Goal: Task Accomplishment & Management: Complete application form

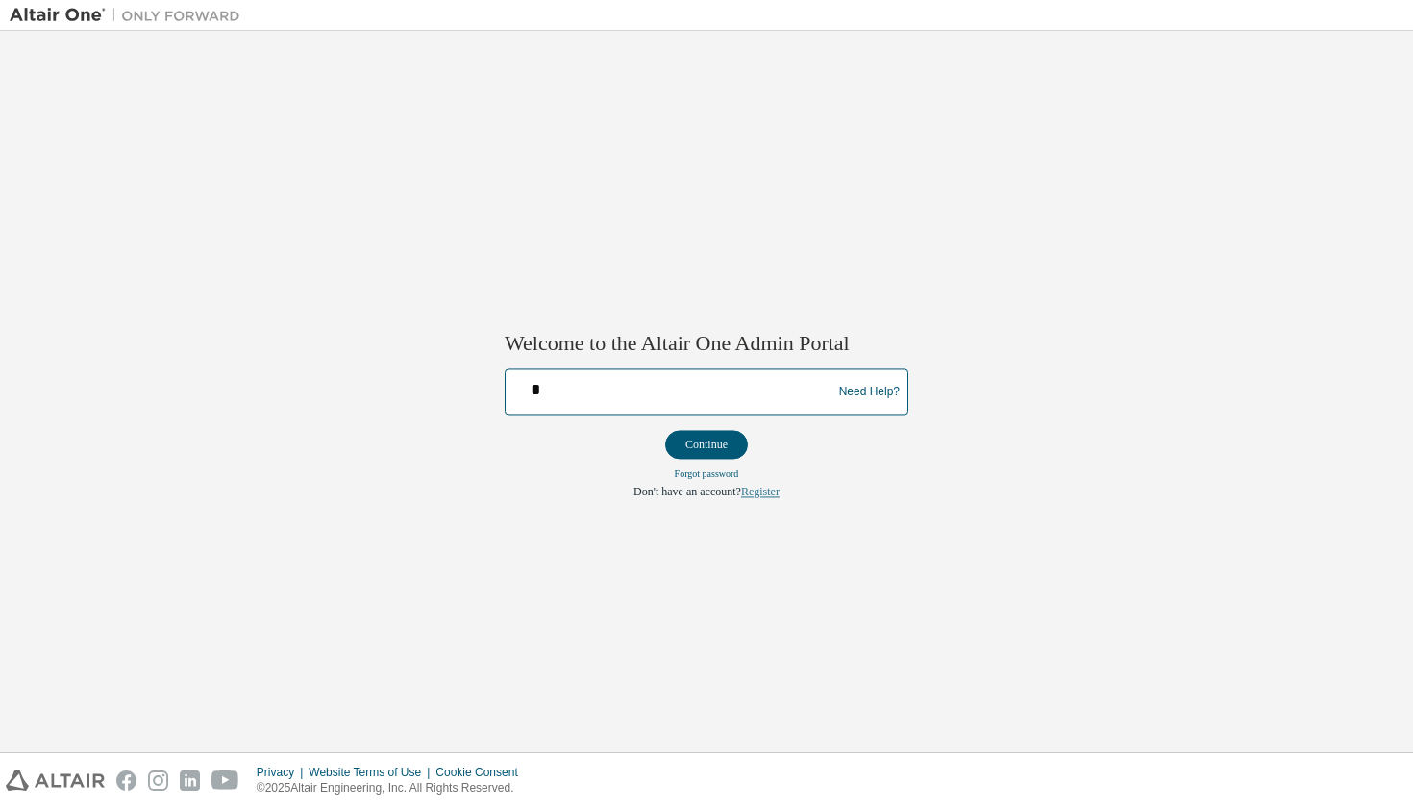
type input "*"
click at [775, 490] on link "Register" at bounding box center [760, 492] width 38 height 13
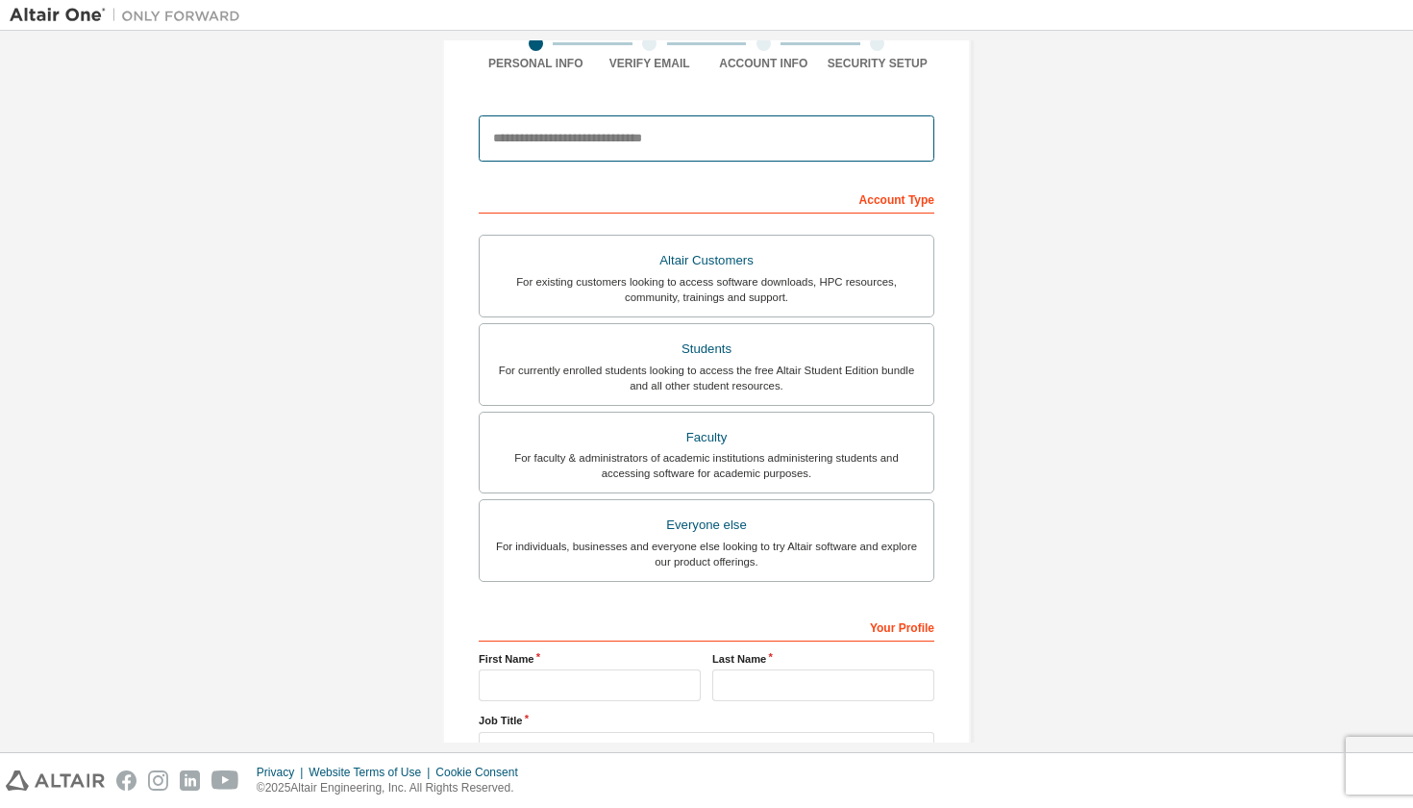
scroll to position [174, 0]
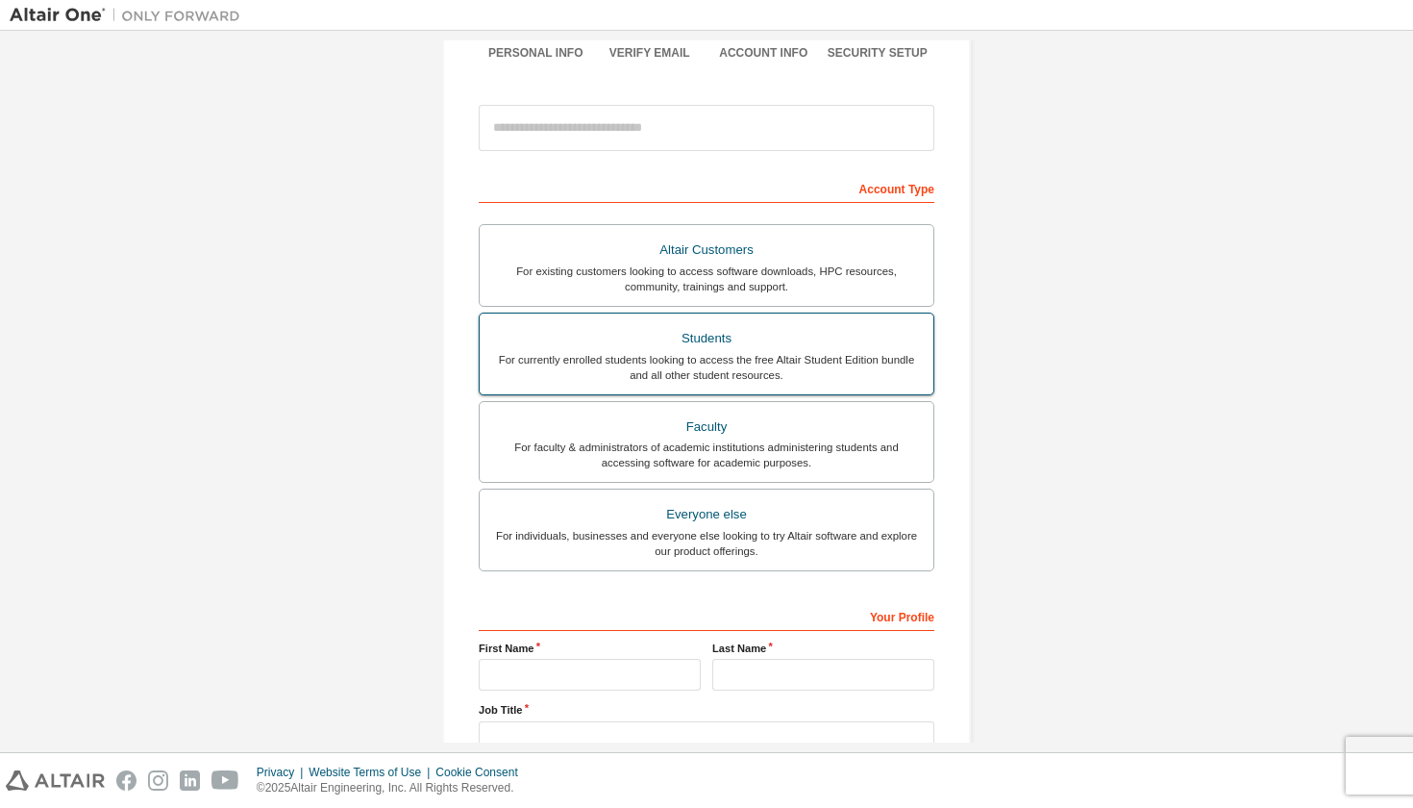
click at [742, 341] on div "Students" at bounding box center [706, 338] width 431 height 27
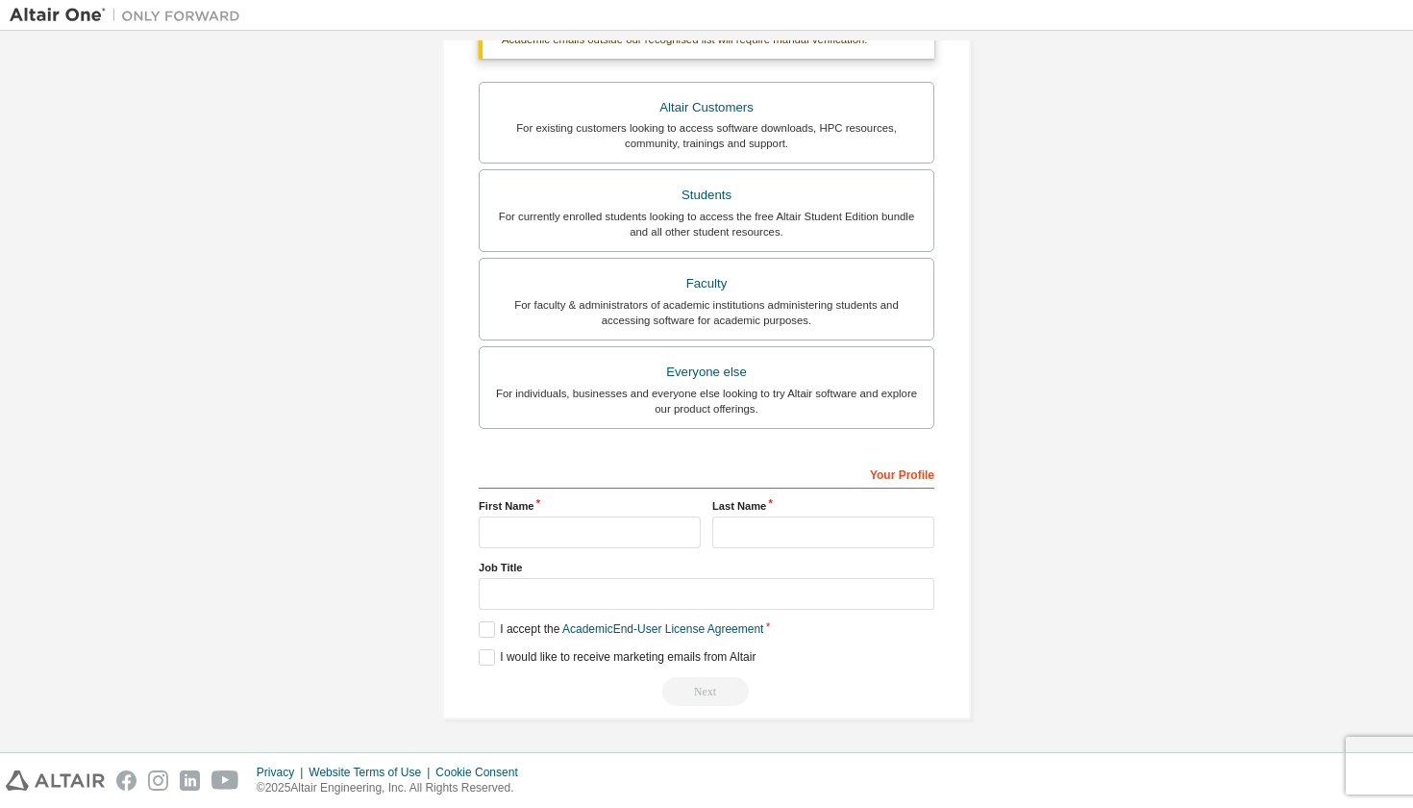
scroll to position [372, 0]
type input "**********"
type input "******"
click at [481, 632] on label "I accept the Academic End-User License Agreement" at bounding box center [621, 629] width 285 height 16
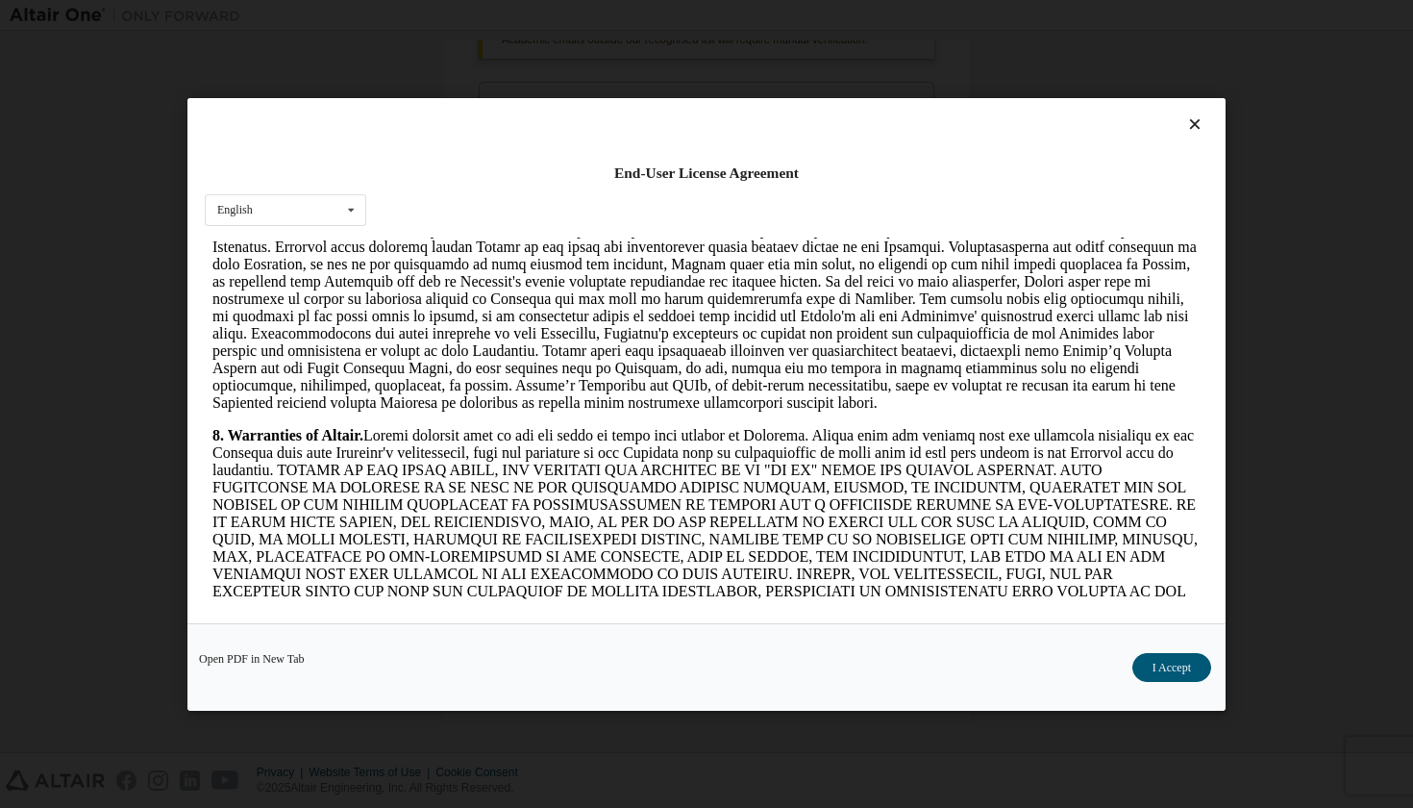
scroll to position [2123, 0]
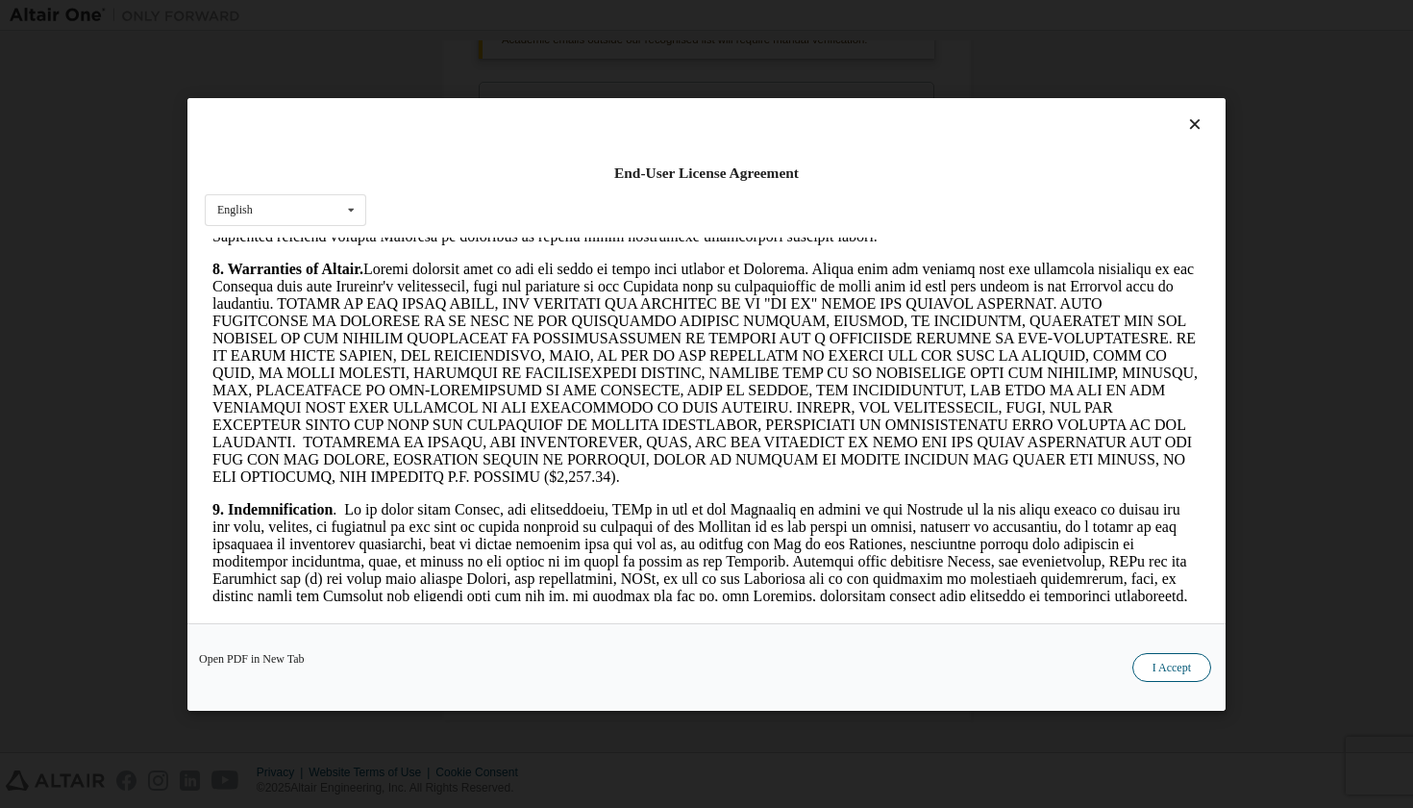
click at [1183, 664] on button "I Accept" at bounding box center [1172, 666] width 79 height 29
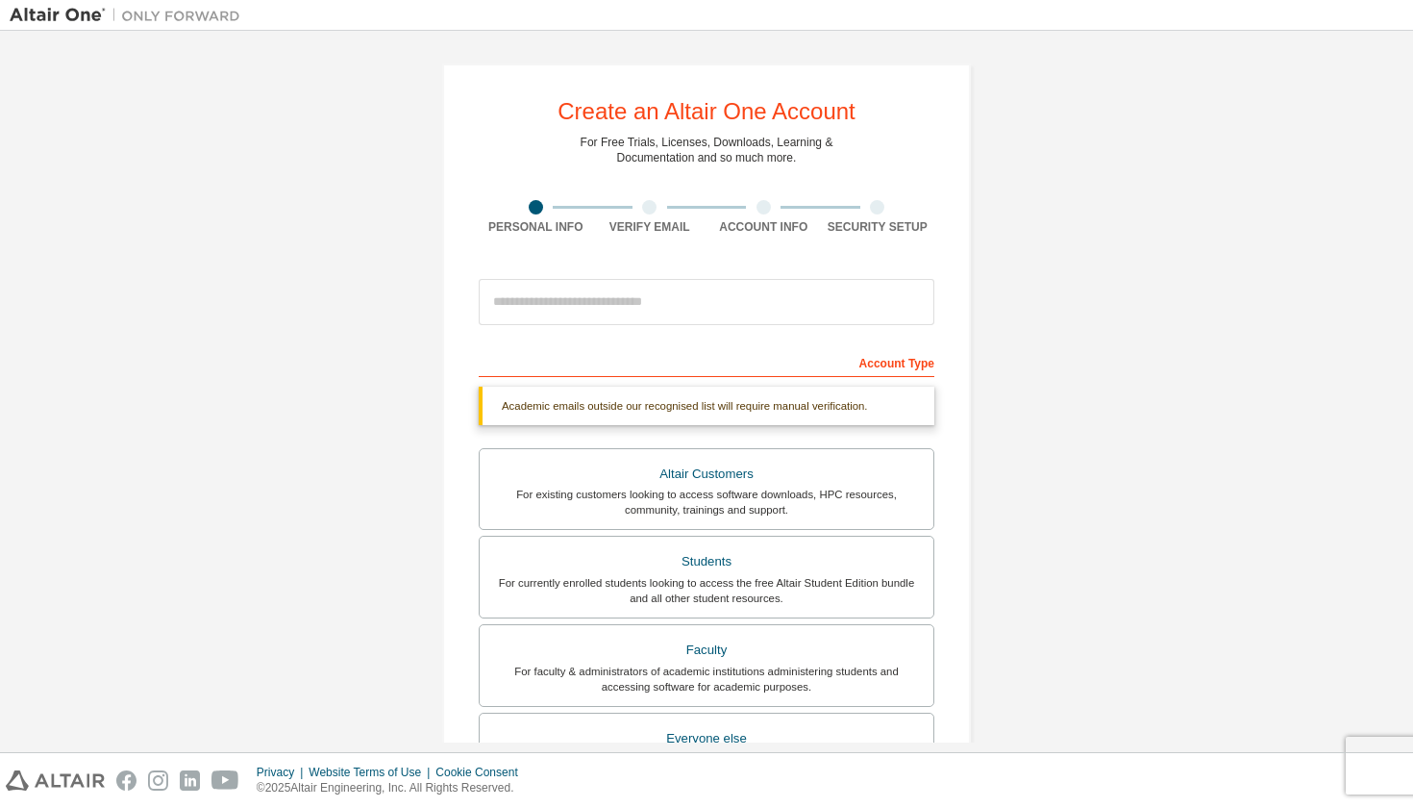
scroll to position [0, 0]
click at [645, 300] on input "email" at bounding box center [707, 302] width 456 height 46
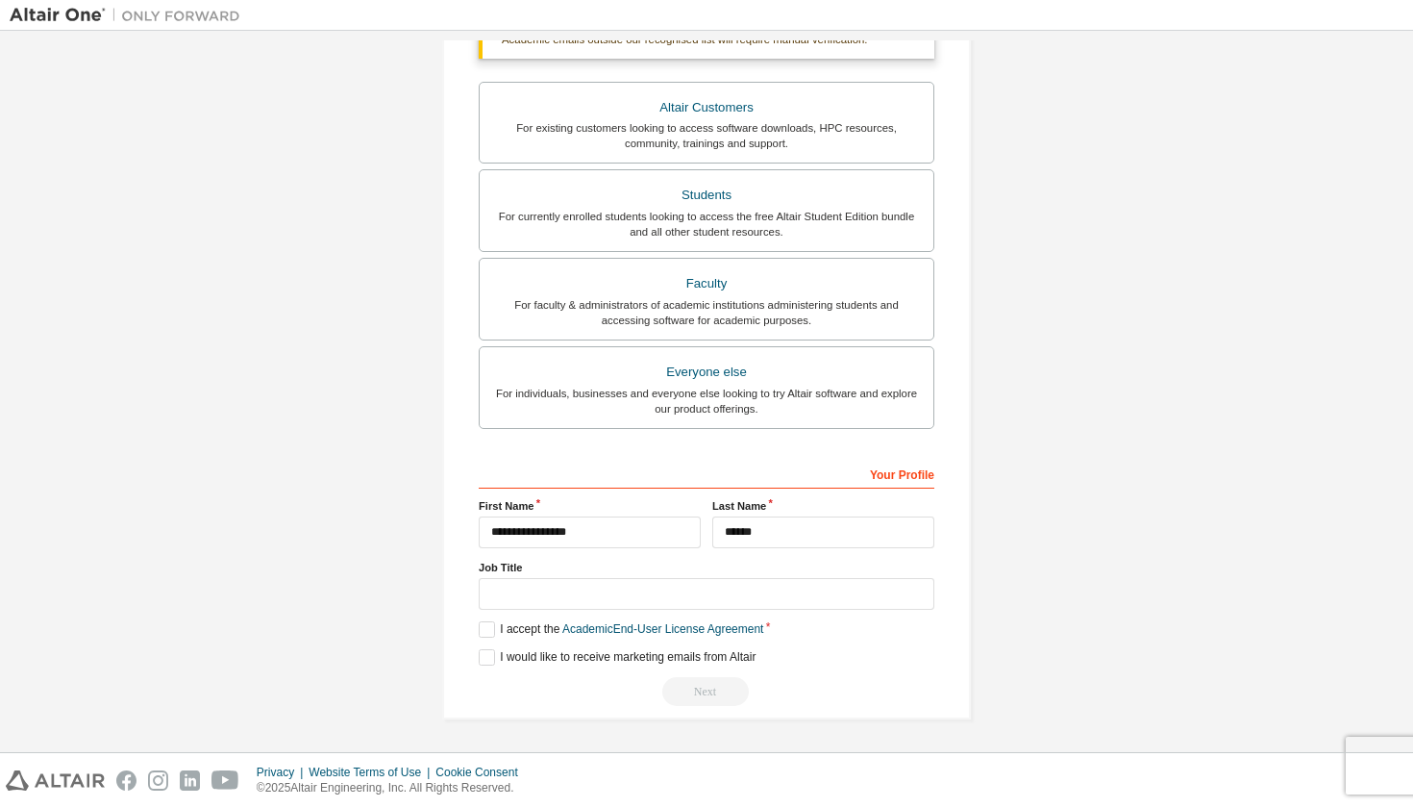
scroll to position [368, 0]
type input "**********"
click at [486, 660] on label "I would like to receive marketing emails from Altair" at bounding box center [617, 657] width 277 height 16
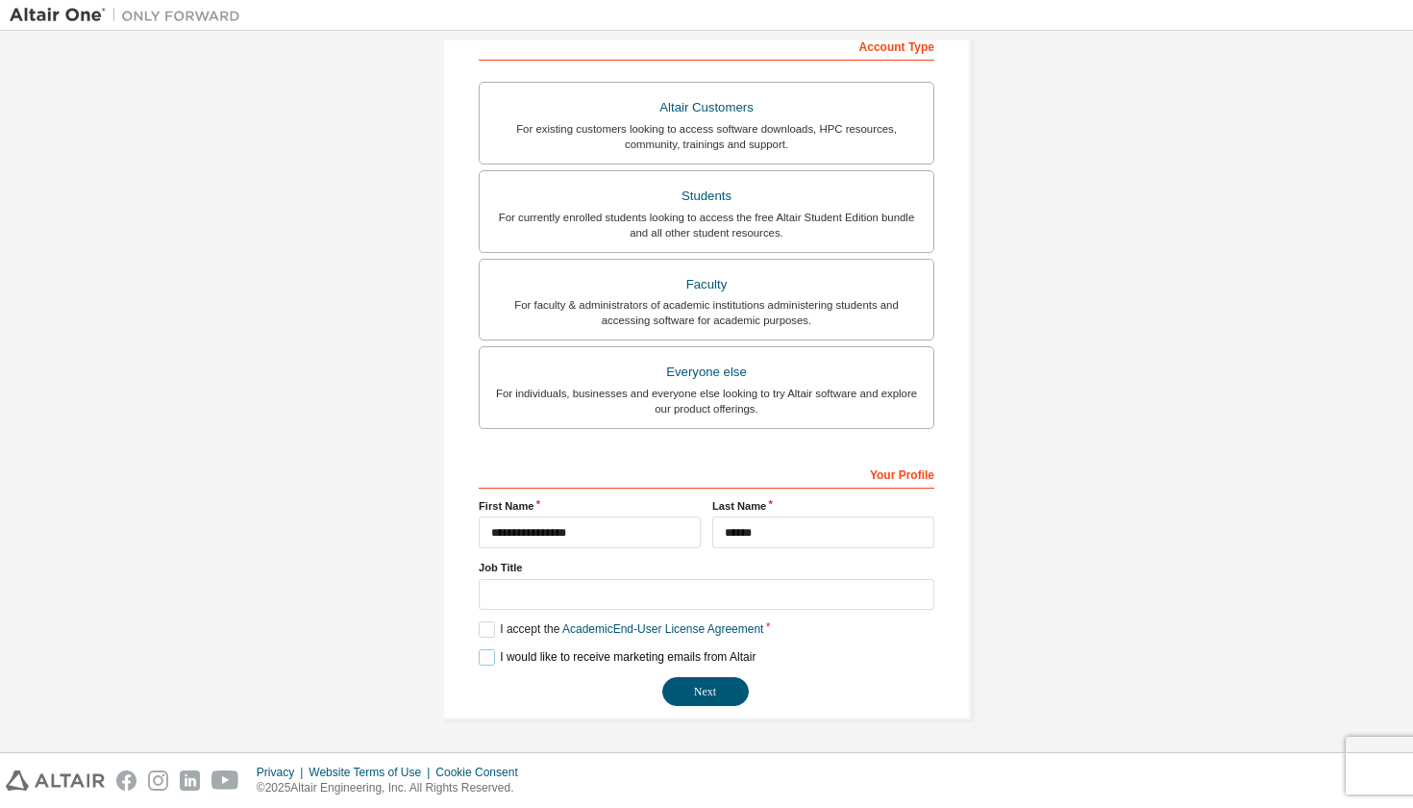
scroll to position [318, 0]
click at [711, 700] on button "Next" at bounding box center [705, 691] width 87 height 29
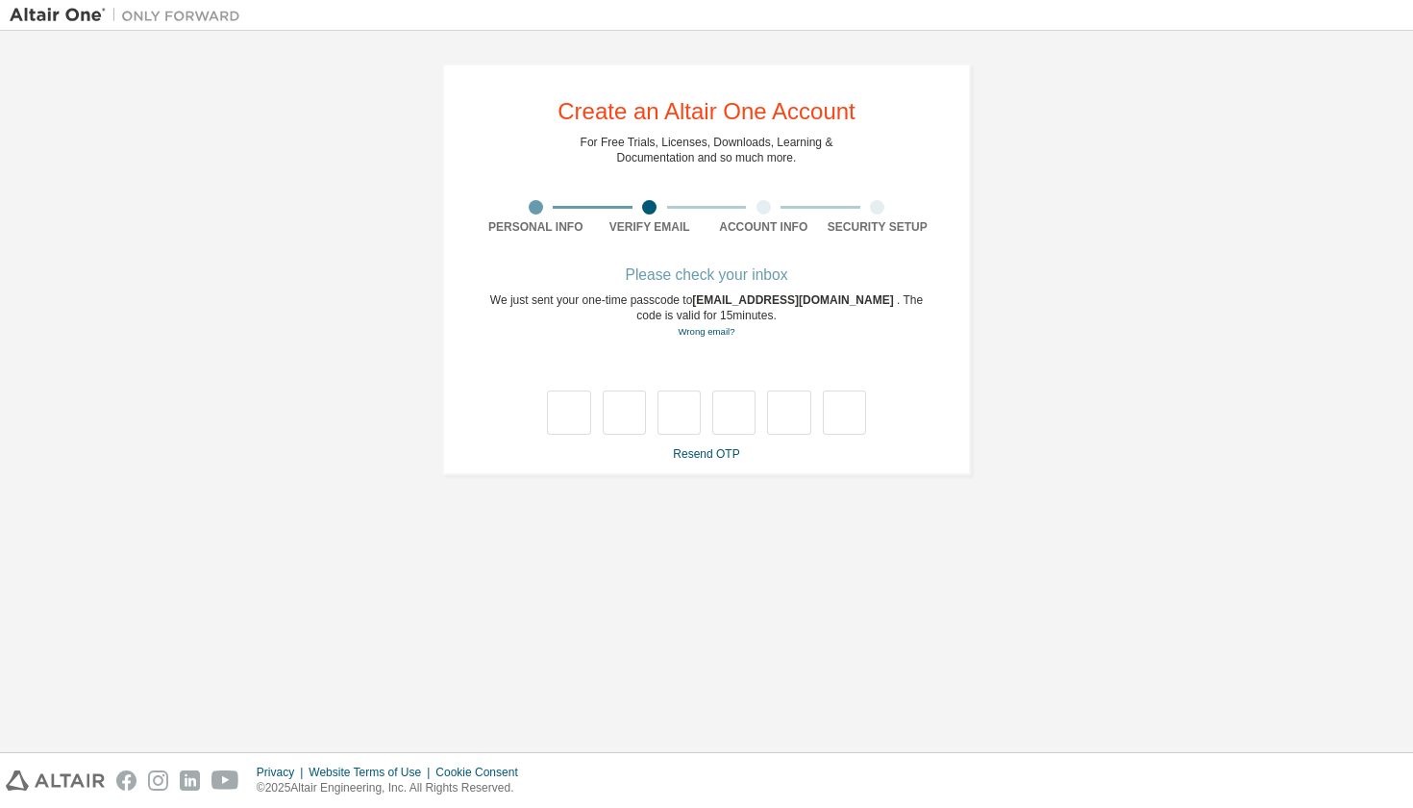
scroll to position [0, 0]
type input "*"
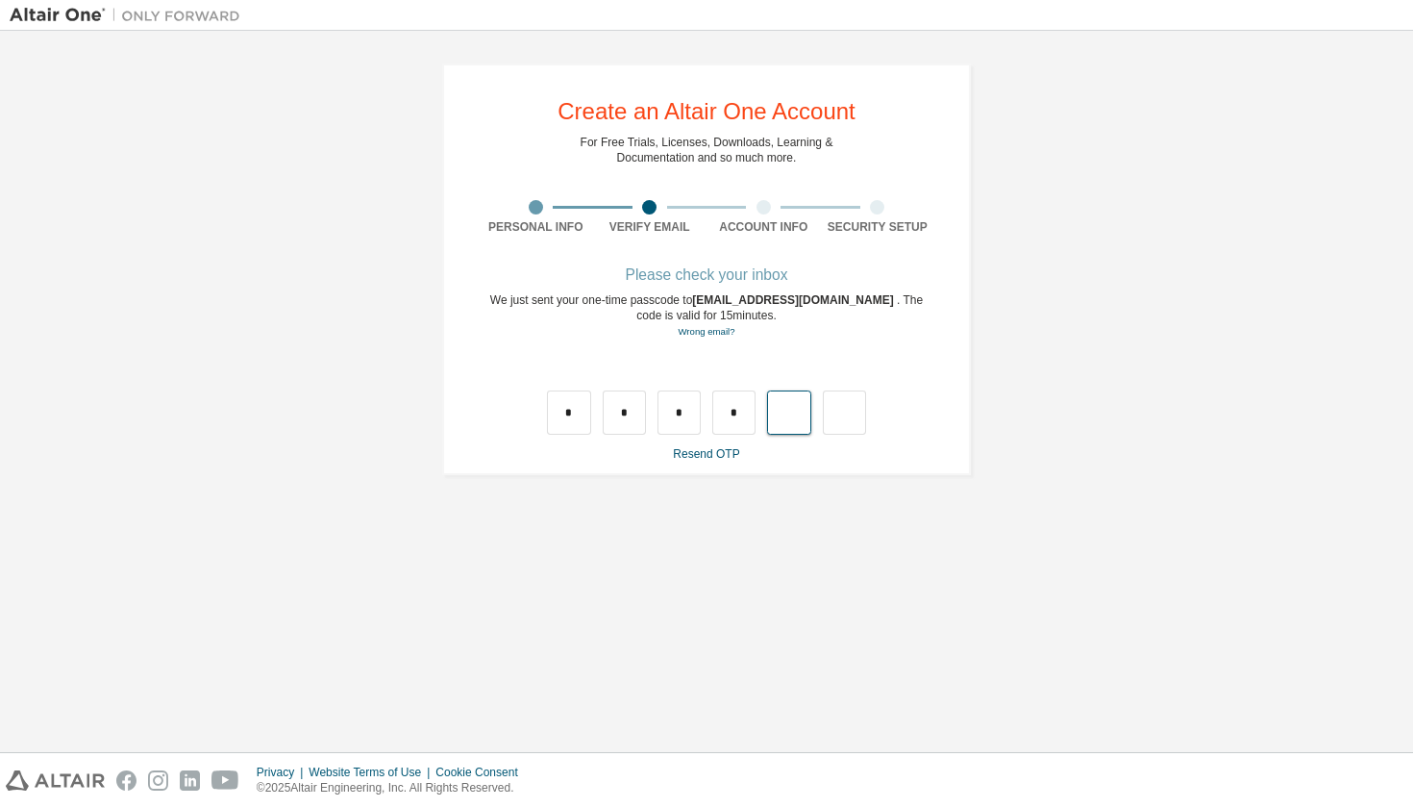
type input "*"
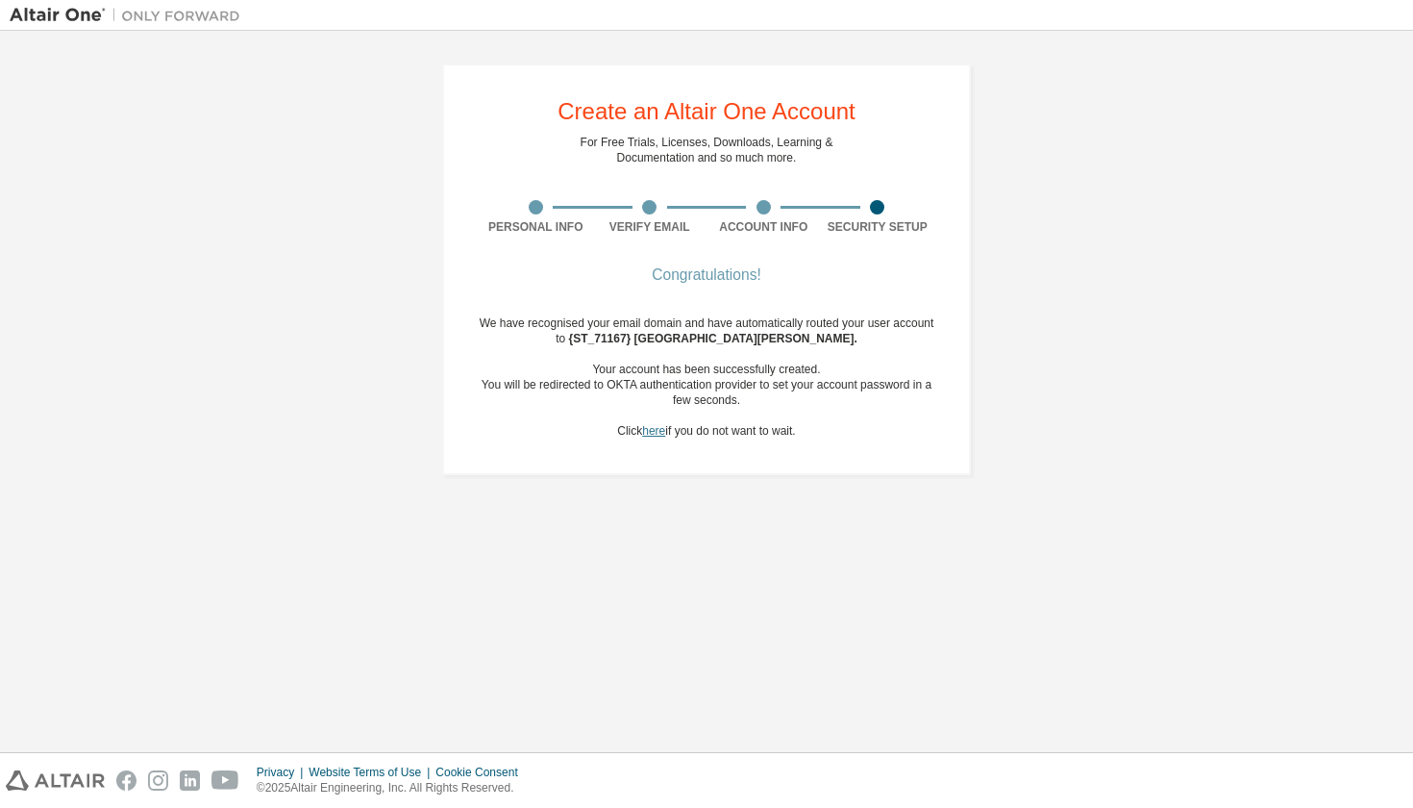
click at [653, 431] on link "here" at bounding box center [653, 430] width 23 height 13
